Goal: Information Seeking & Learning: Learn about a topic

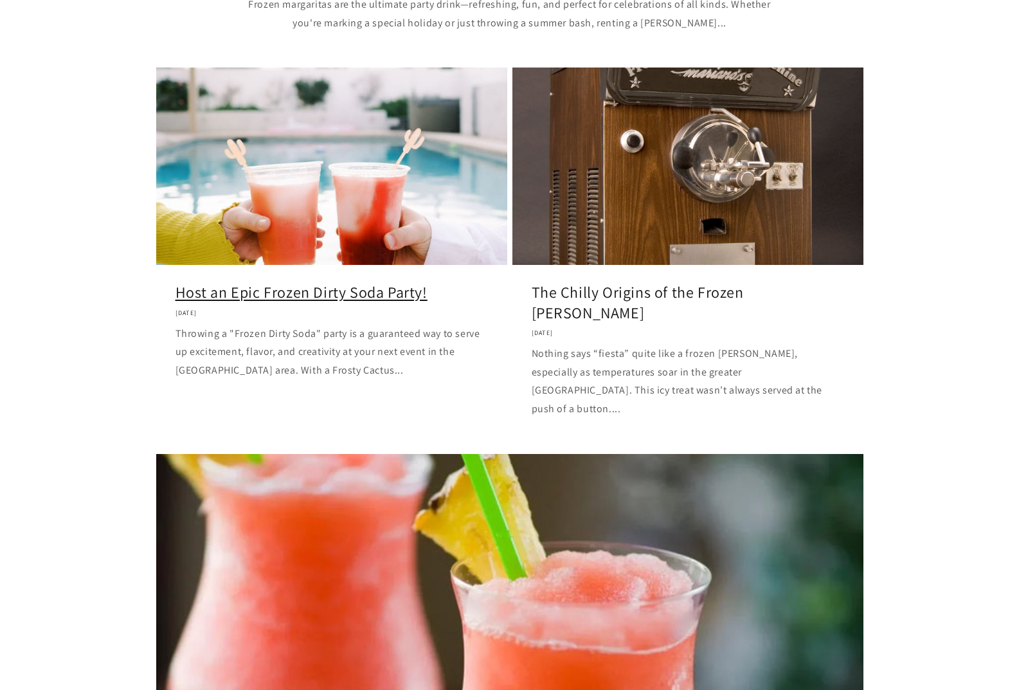
scroll to position [539, 0]
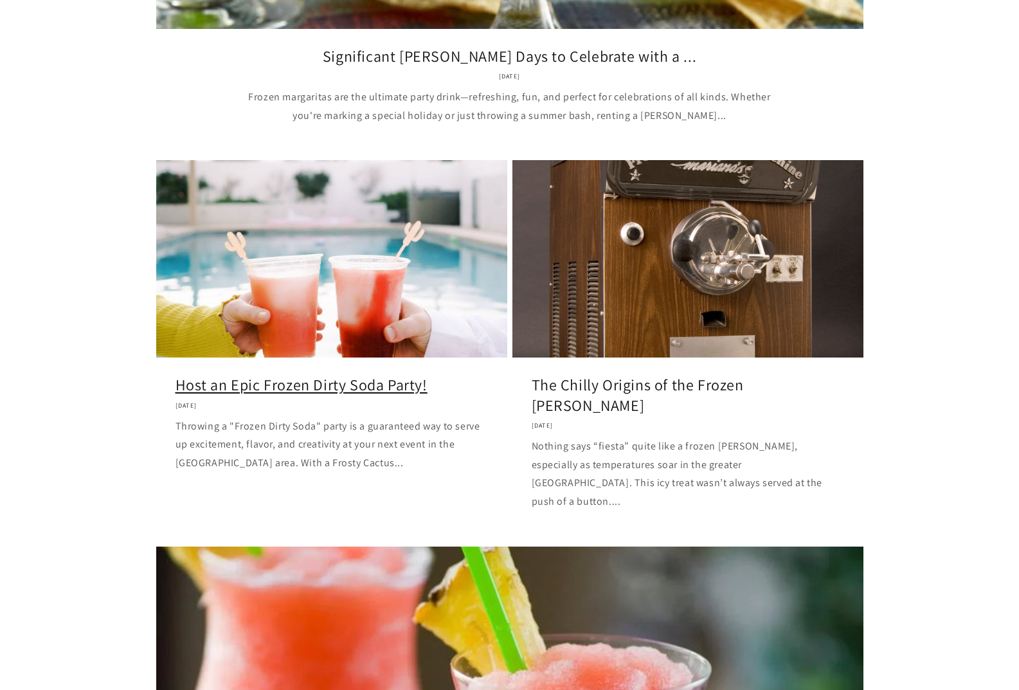
click at [361, 375] on link "Host an Epic Frozen Dirty Soda Party!" at bounding box center [332, 385] width 312 height 20
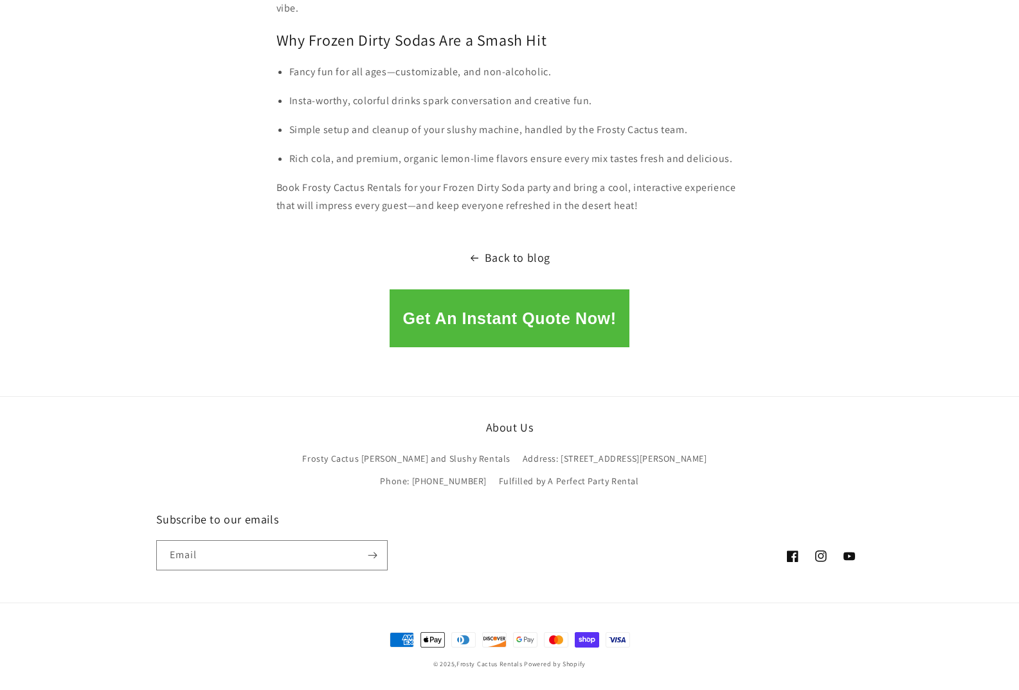
scroll to position [2019, 0]
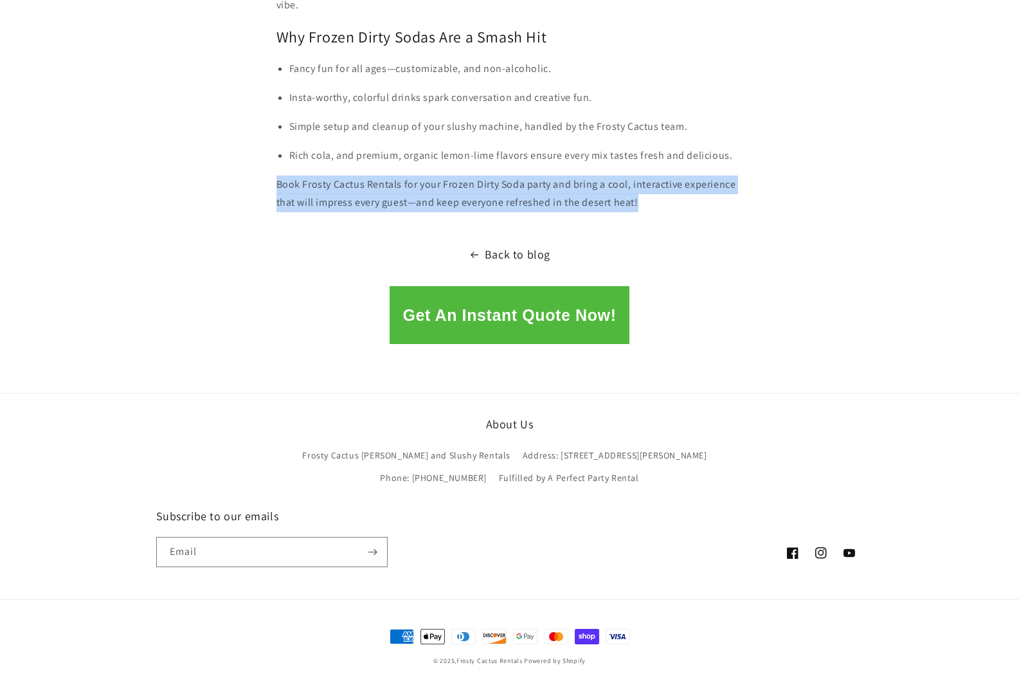
drag, startPoint x: 279, startPoint y: 185, endPoint x: 655, endPoint y: 197, distance: 376.3
click at [655, 197] on p "Book Frosty Cactus Rentals for your Frozen Dirty Soda party and bring a cool, i…" at bounding box center [509, 194] width 467 height 37
copy p "Book Frosty Cactus Rentals for your Frozen Dirty Soda party and bring a cool, i…"
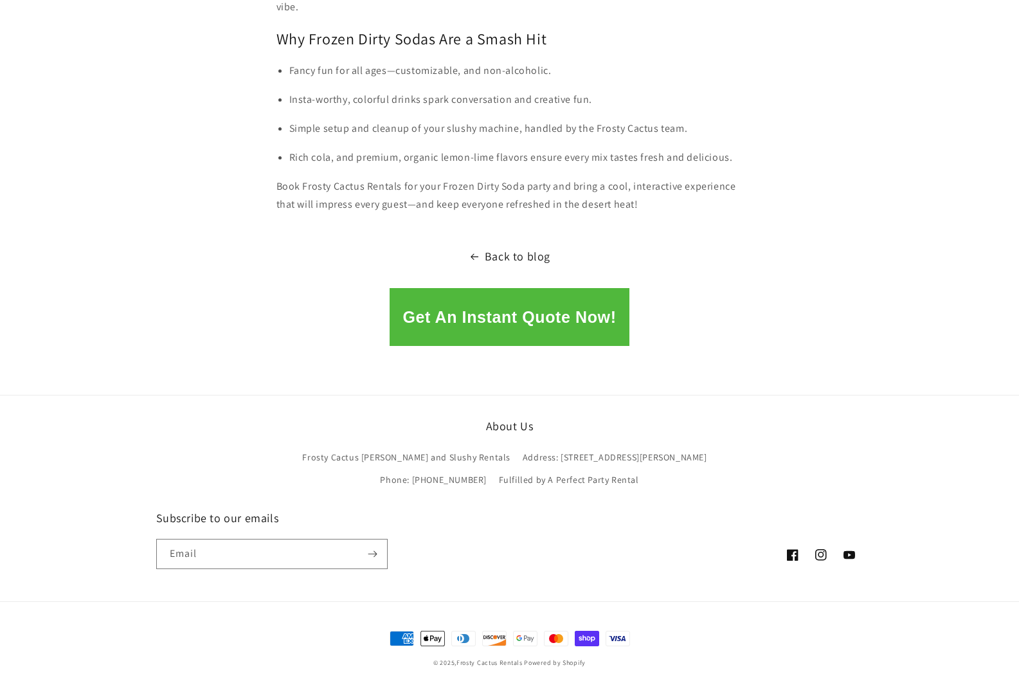
click at [466, 135] on p "Simple setup and cleanup of your slushy machine, handled by the Frosty Cactus t…" at bounding box center [516, 129] width 454 height 19
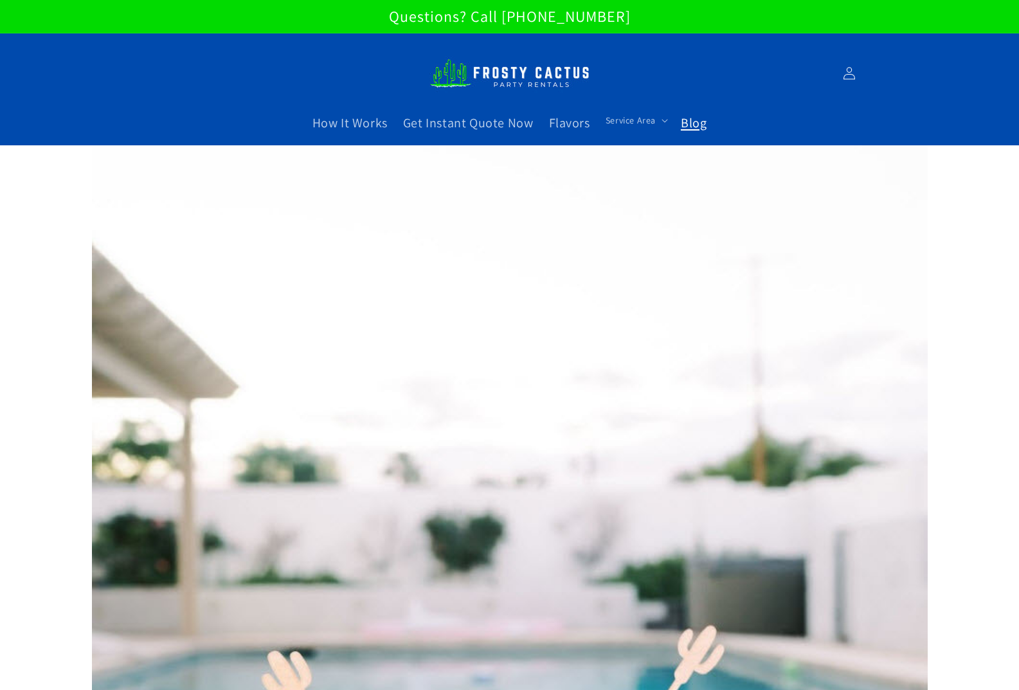
click at [691, 128] on span "Blog" at bounding box center [694, 122] width 26 height 17
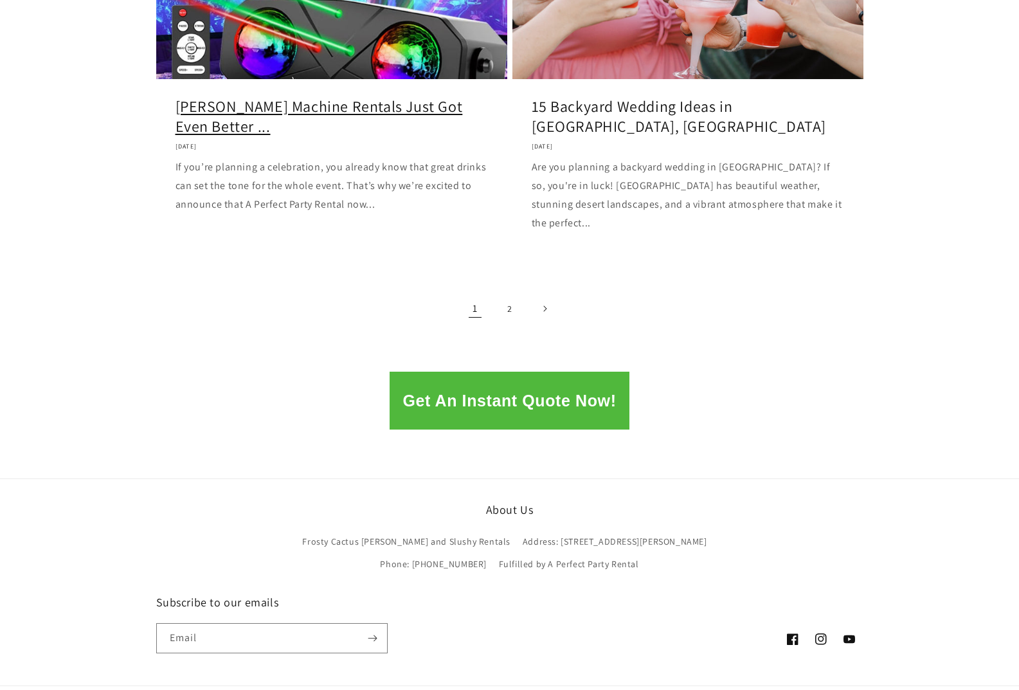
scroll to position [1719, 0]
